Goal: Navigation & Orientation: Understand site structure

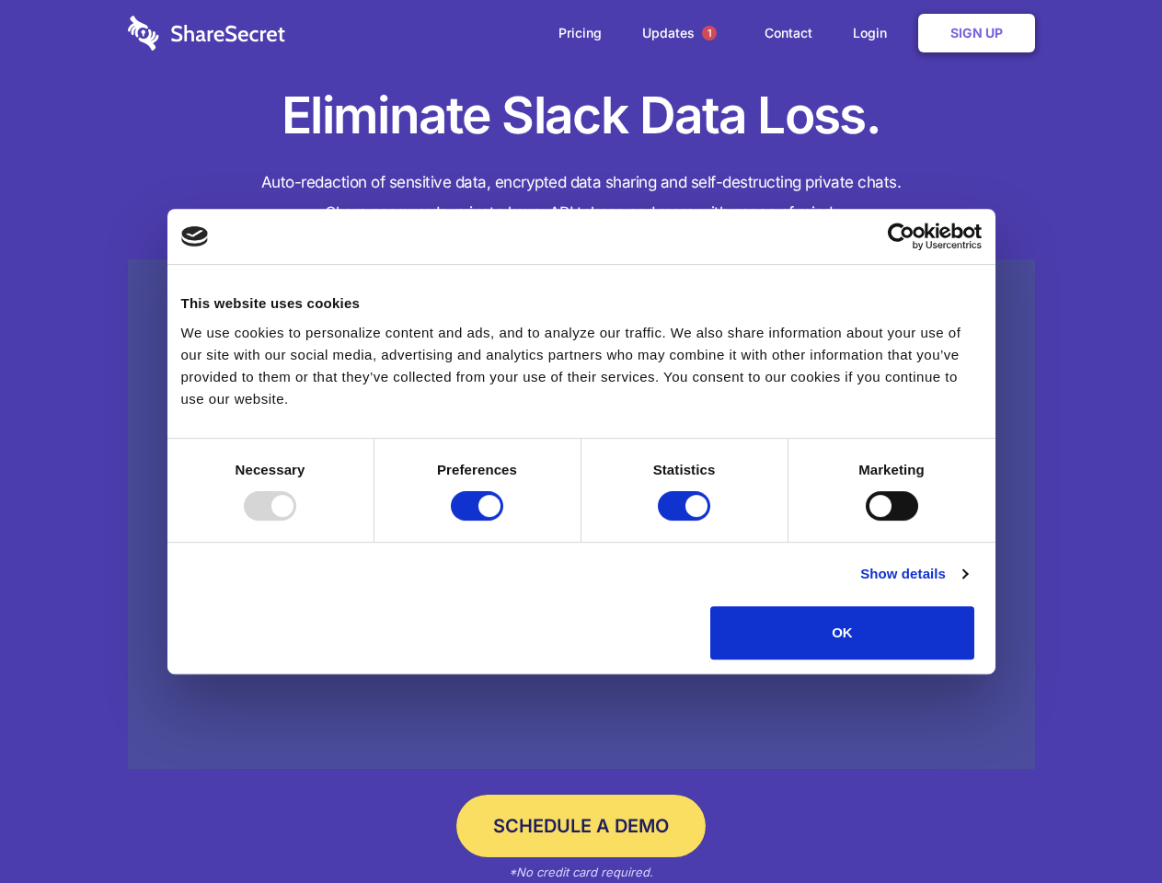
click at [296, 521] on div at bounding box center [270, 505] width 52 height 29
click at [503, 521] on input "Preferences" at bounding box center [477, 505] width 52 height 29
checkbox input "false"
click at [687, 521] on input "Statistics" at bounding box center [684, 505] width 52 height 29
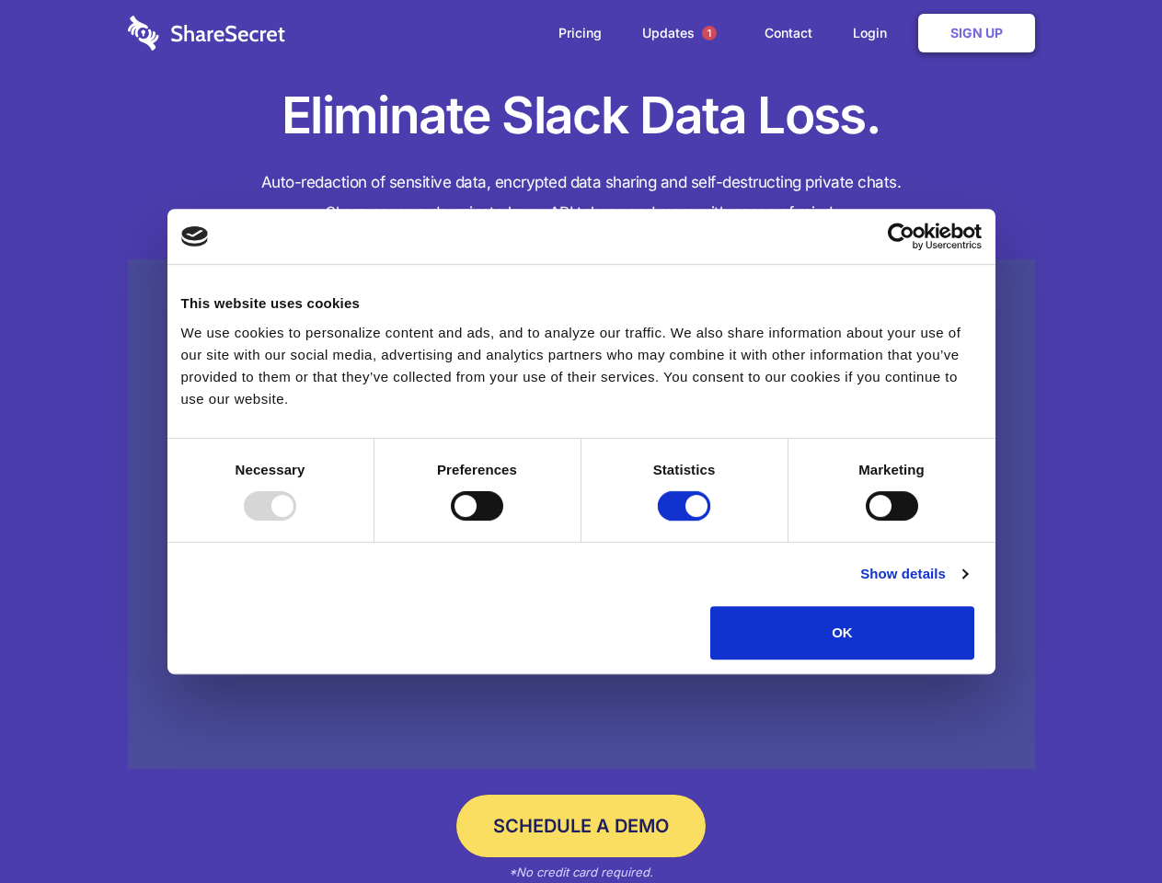
checkbox input "false"
click at [866, 521] on input "Marketing" at bounding box center [892, 505] width 52 height 29
checkbox input "true"
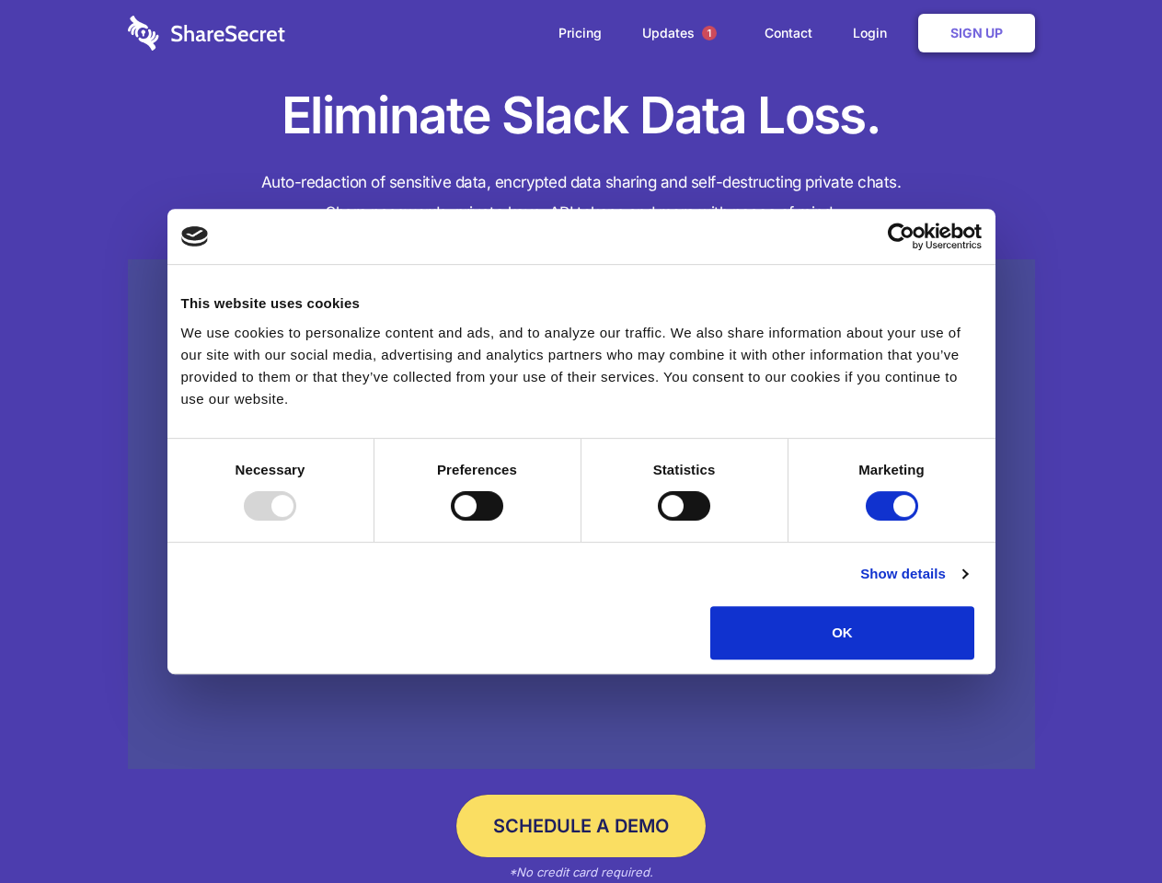
click at [967, 585] on link "Show details" at bounding box center [913, 574] width 107 height 22
